Goal: Share content: Share content

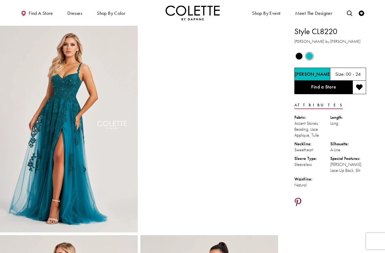
click at [297, 200] on icon "Share using Pinterest - Opens in new tab" at bounding box center [298, 202] width 7 height 9
click at [299, 200] on icon "Share using Pinterest - Opens in new tab" at bounding box center [298, 202] width 7 height 9
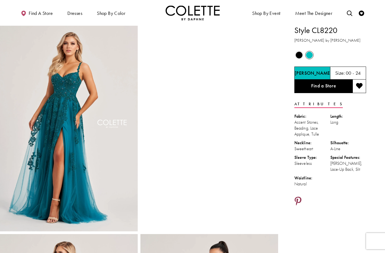
click at [300, 199] on icon "Share using Pinterest - Opens in new tab" at bounding box center [298, 201] width 7 height 9
click at [298, 199] on icon "Share using Pinterest - Opens in new tab" at bounding box center [298, 201] width 7 height 9
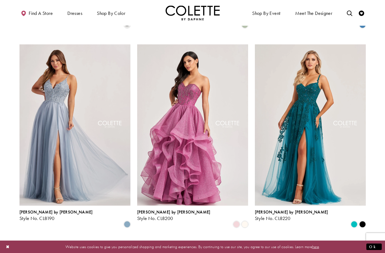
scroll to position [507, 0]
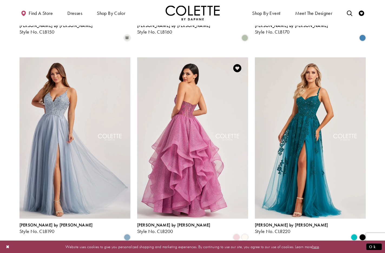
click at [200, 73] on img "Visit Colette by Daphne Style No. CL8200 Page" at bounding box center [192, 137] width 111 height 161
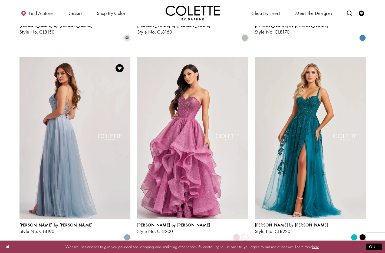
click at [74, 75] on img "Visit Colette by Daphne Style No. CL8190 Page" at bounding box center [75, 137] width 111 height 161
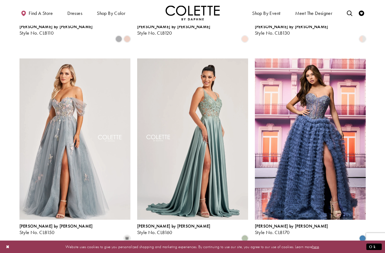
scroll to position [304, 0]
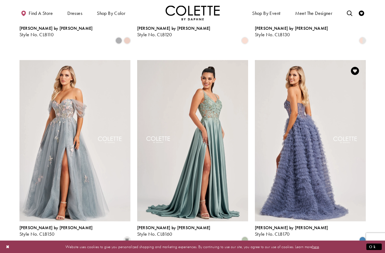
click at [314, 95] on img "Visit Colette by Daphne Style No. CL8170 Page" at bounding box center [310, 140] width 111 height 161
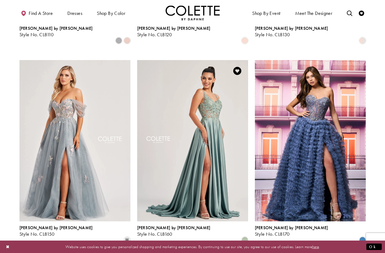
click at [203, 100] on img "Visit Colette by Daphne Style No. CL8160 Page" at bounding box center [192, 140] width 111 height 161
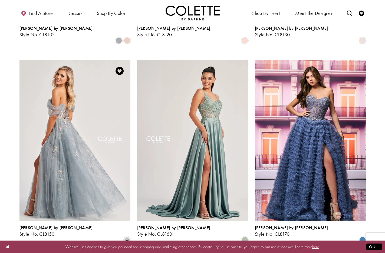
click at [67, 79] on img "Visit Colette by Daphne Style No. CL8150 Page" at bounding box center [75, 140] width 111 height 161
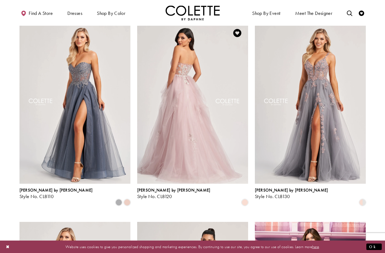
scroll to position [142, 0]
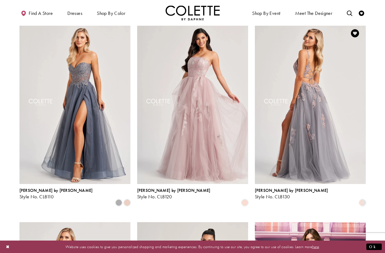
click at [291, 89] on img "Visit Colette by Daphne Style No. CL8130 Page" at bounding box center [310, 102] width 111 height 161
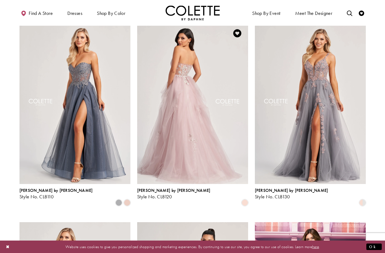
click at [196, 68] on img "Visit Colette by Daphne Style No. CL8120 Page" at bounding box center [192, 102] width 111 height 161
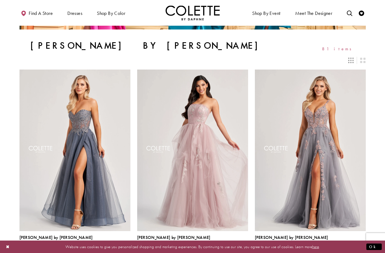
scroll to position [120, 0]
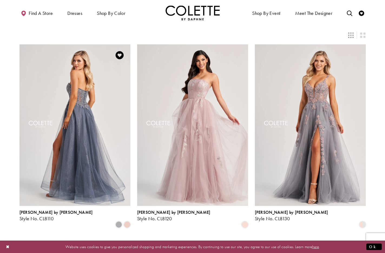
click at [76, 87] on img "Visit Colette by Daphne Style No. CL8110 Page" at bounding box center [75, 124] width 111 height 161
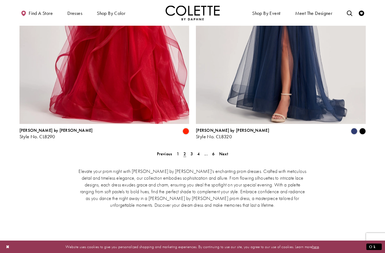
scroll to position [1084, 0]
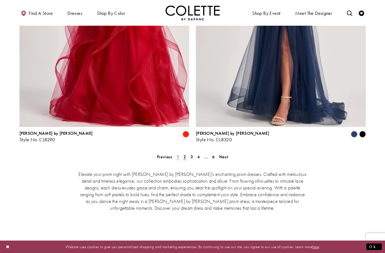
click at [178, 154] on span "1" at bounding box center [178, 157] width 2 height 6
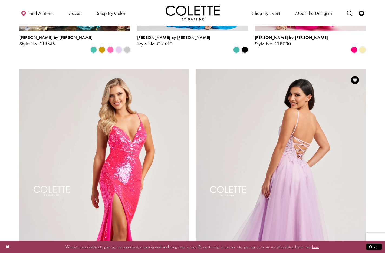
scroll to position [886, 0]
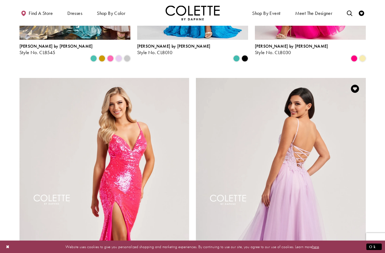
click at [293, 117] on img "Visit Colette by Daphne Style No. CL8100 Page" at bounding box center [281, 201] width 170 height 247
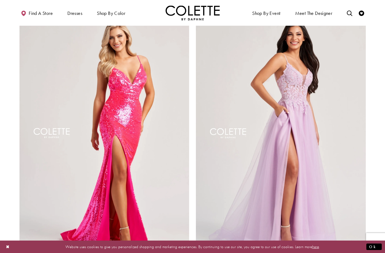
scroll to position [962, 0]
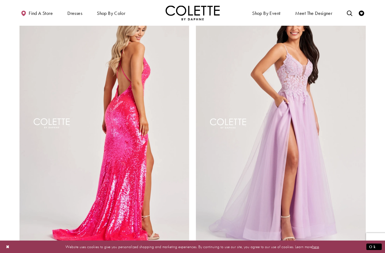
click at [130, 57] on img "Visit Colette by Daphne Style No. CL8070 Page" at bounding box center [105, 125] width 170 height 247
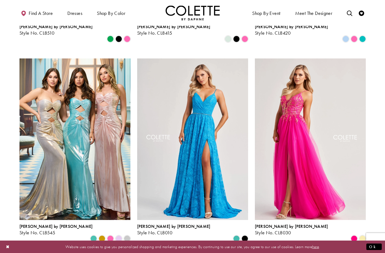
scroll to position [704, 0]
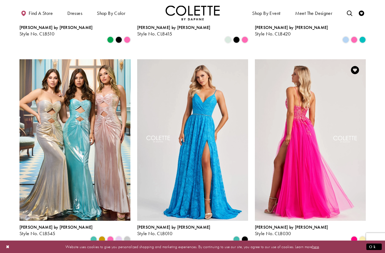
click at [316, 98] on img "Visit Colette by Daphne Style No. CL8030 Page" at bounding box center [310, 139] width 111 height 161
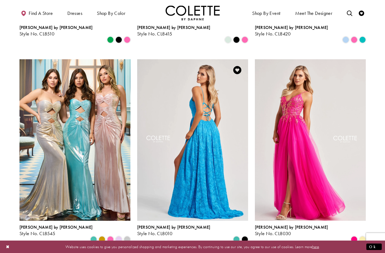
click at [189, 77] on img "Visit Colette by Daphne Style No. CL8010 Page" at bounding box center [192, 139] width 111 height 161
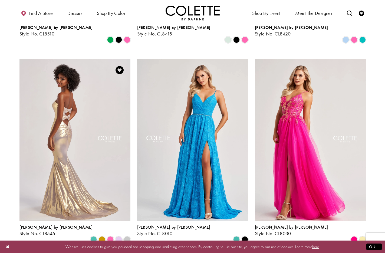
click at [80, 89] on img "Visit Colette by Daphne Style No. CL8545 Page" at bounding box center [75, 139] width 111 height 161
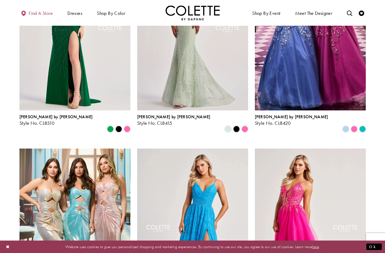
scroll to position [616, 0]
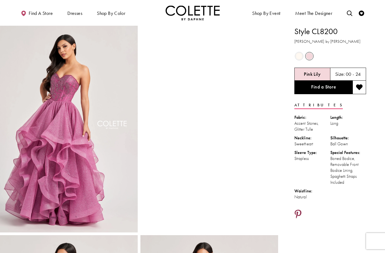
click at [298, 212] on icon "Share using Pinterest - Opens in new tab" at bounding box center [298, 214] width 7 height 9
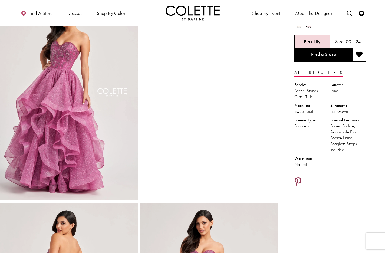
click at [299, 181] on icon "Share using Pinterest - Opens in new tab" at bounding box center [298, 181] width 7 height 9
click at [298, 179] on icon "Share using Pinterest - Opens in new tab" at bounding box center [298, 181] width 7 height 9
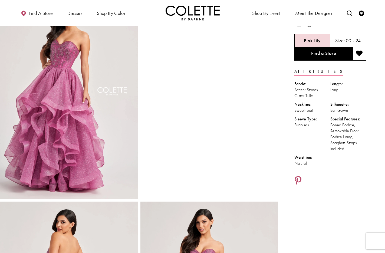
scroll to position [34, 0]
click at [297, 178] on icon "Share using Pinterest - Opens in new tab" at bounding box center [298, 180] width 7 height 9
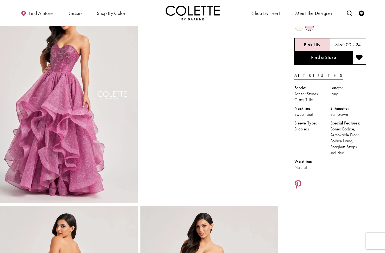
scroll to position [0, 0]
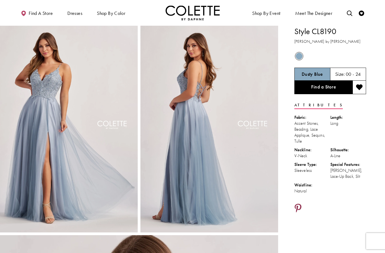
click at [298, 205] on icon "Share using Pinterest - Opens in new tab" at bounding box center [298, 208] width 7 height 9
click at [299, 206] on icon "Share using Pinterest - Opens in new tab" at bounding box center [298, 208] width 7 height 9
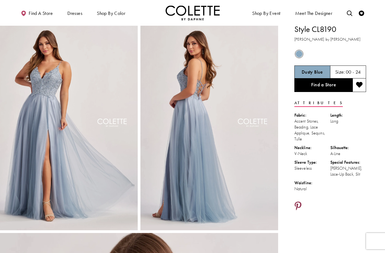
click at [298, 202] on link "Share using Pinterest - Opens in new tab" at bounding box center [298, 207] width 7 height 10
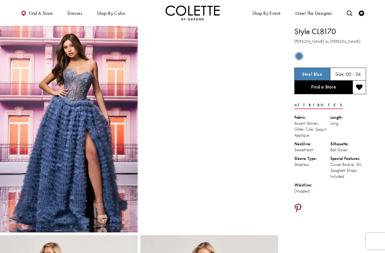
click at [299, 206] on icon "Share using Pinterest - Opens in new tab" at bounding box center [298, 208] width 7 height 9
click at [299, 208] on icon "Share using Pinterest - Opens in new tab" at bounding box center [298, 208] width 7 height 9
click at [297, 208] on icon "Share using Pinterest - Opens in new tab" at bounding box center [298, 208] width 7 height 9
click at [299, 208] on icon "Share using Pinterest - Opens in new tab" at bounding box center [298, 208] width 7 height 9
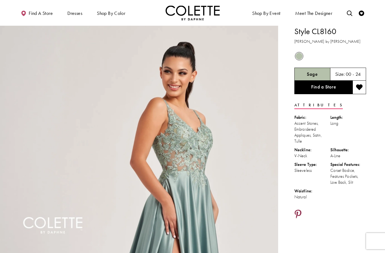
click at [298, 213] on icon "Share using Pinterest - Opens in new tab" at bounding box center [298, 214] width 7 height 9
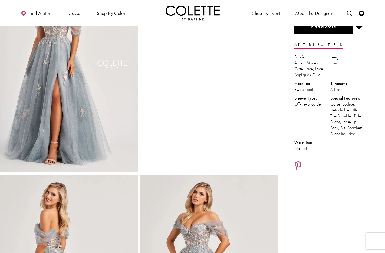
scroll to position [60, 0]
click at [297, 171] on icon "Share using Pinterest - Opens in new tab" at bounding box center [298, 166] width 7 height 9
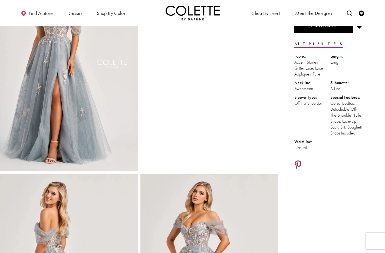
click at [300, 170] on icon "Share using Pinterest - Opens in new tab" at bounding box center [298, 165] width 7 height 9
click at [299, 169] on icon "Share using Pinterest - Opens in new tab" at bounding box center [298, 165] width 7 height 9
click at [300, 168] on icon "Share using Pinterest - Opens in new tab" at bounding box center [298, 165] width 7 height 9
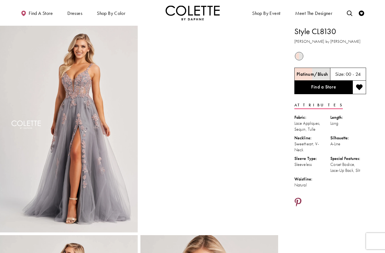
click at [299, 200] on icon "Share using Pinterest - Opens in new tab" at bounding box center [298, 202] width 7 height 9
click at [298, 202] on icon "Share using Pinterest - Opens in new tab" at bounding box center [298, 202] width 7 height 9
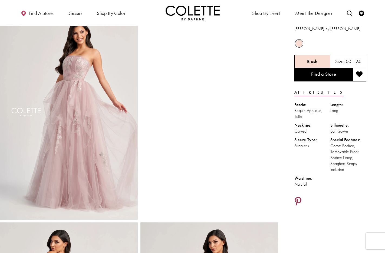
scroll to position [12, 0]
click at [300, 198] on icon "Share using Pinterest - Opens in new tab" at bounding box center [298, 201] width 7 height 9
click at [298, 200] on icon "Share using Pinterest - Opens in new tab" at bounding box center [298, 201] width 7 height 9
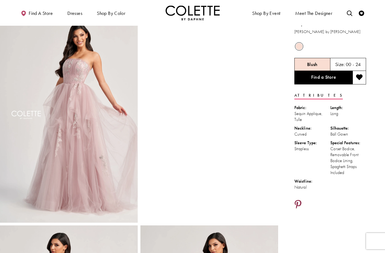
click at [298, 202] on icon "Share using Pinterest - Opens in new tab" at bounding box center [298, 204] width 7 height 9
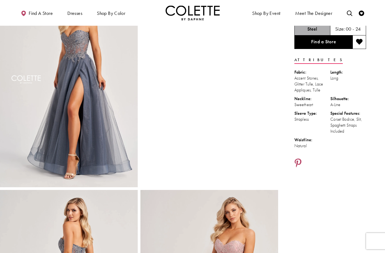
scroll to position [25, 0]
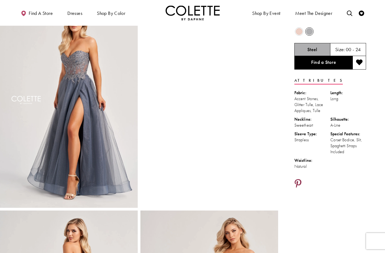
click at [299, 182] on icon "Share using Pinterest - Opens in new tab" at bounding box center [298, 183] width 7 height 9
click at [299, 181] on icon "Share using Pinterest - Opens in new tab" at bounding box center [298, 183] width 7 height 9
click at [300, 181] on icon "Share using Pinterest - Opens in new tab" at bounding box center [298, 183] width 7 height 9
click at [299, 181] on icon "Share using Pinterest - Opens in new tab" at bounding box center [298, 183] width 7 height 9
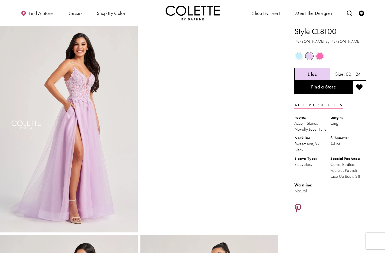
click at [300, 206] on icon "Share using Pinterest - Opens in new tab" at bounding box center [298, 208] width 7 height 9
click at [298, 207] on icon "Share using Pinterest - Opens in new tab" at bounding box center [298, 208] width 7 height 9
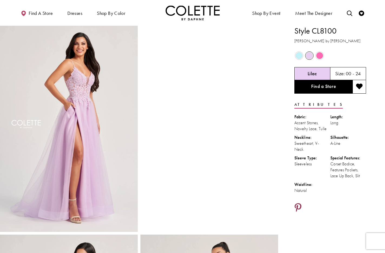
click at [297, 206] on icon "Share using Pinterest - Opens in new tab" at bounding box center [298, 207] width 7 height 9
click at [298, 207] on icon "Share using Pinterest - Opens in new tab" at bounding box center [298, 207] width 7 height 9
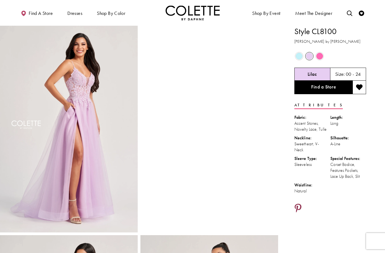
click at [297, 205] on icon "Share using Pinterest - Opens in new tab" at bounding box center [298, 208] width 7 height 9
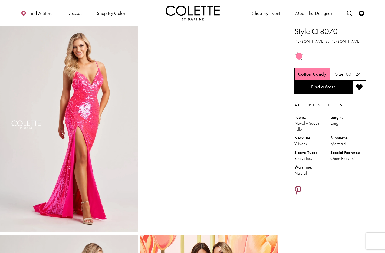
click at [299, 189] on icon "Share using Pinterest - Opens in new tab" at bounding box center [298, 190] width 7 height 9
click at [299, 187] on icon "Share using Pinterest - Opens in new tab" at bounding box center [298, 190] width 7 height 9
click at [299, 188] on icon "Share using Pinterest - Opens in new tab" at bounding box center [298, 190] width 7 height 9
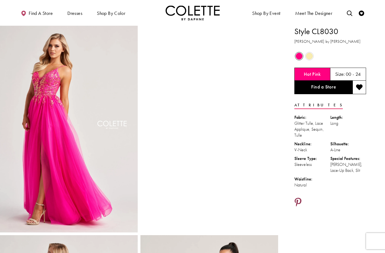
click at [298, 200] on icon "Share using Pinterest - Opens in new tab" at bounding box center [298, 202] width 7 height 9
click at [299, 200] on icon "Share using Pinterest - Opens in new tab" at bounding box center [298, 202] width 7 height 9
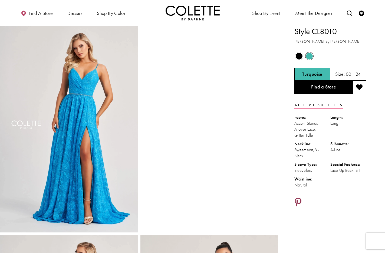
click at [299, 201] on icon "Share using Pinterest - Opens in new tab" at bounding box center [298, 202] width 7 height 9
click at [300, 200] on icon "Share using Pinterest - Opens in new tab" at bounding box center [298, 202] width 7 height 9
click at [298, 200] on icon "Share using Pinterest - Opens in new tab" at bounding box center [298, 202] width 7 height 9
click at [297, 199] on icon "Share using Pinterest - Opens in new tab" at bounding box center [298, 202] width 7 height 9
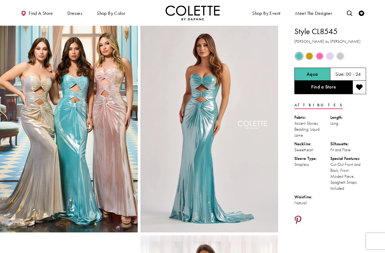
click at [298, 216] on icon "Share using Pinterest - Opens in new tab" at bounding box center [298, 220] width 7 height 9
click at [297, 216] on icon "Share using Pinterest - Opens in new tab" at bounding box center [298, 220] width 7 height 9
click at [300, 216] on icon "Share using Pinterest - Opens in new tab" at bounding box center [298, 220] width 7 height 9
click at [298, 216] on icon "Share using Pinterest - Opens in new tab" at bounding box center [298, 220] width 7 height 9
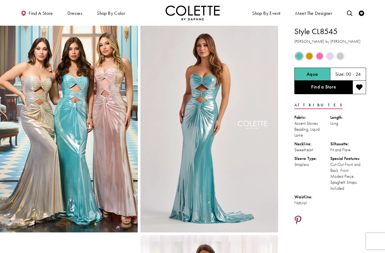
click at [297, 216] on icon "Share using Pinterest - Opens in new tab" at bounding box center [298, 220] width 7 height 9
click at [299, 216] on icon "Share using Pinterest - Opens in new tab" at bounding box center [298, 220] width 7 height 9
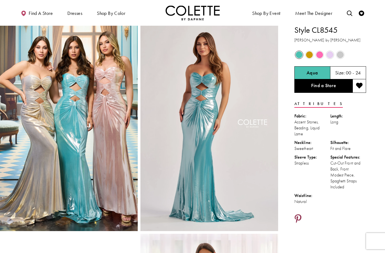
click at [298, 215] on icon "Share using Pinterest - Opens in new tab" at bounding box center [298, 219] width 7 height 9
